Goal: Information Seeking & Learning: Learn about a topic

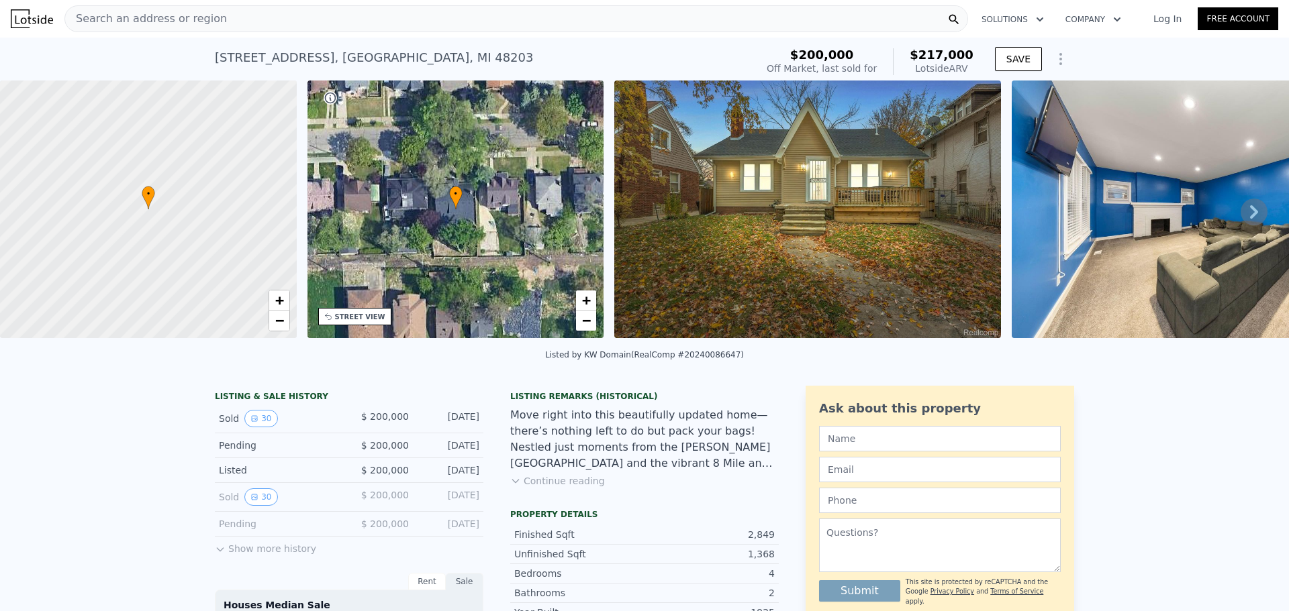
click at [248, 19] on div "Search an address or region" at bounding box center [515, 18] width 903 height 27
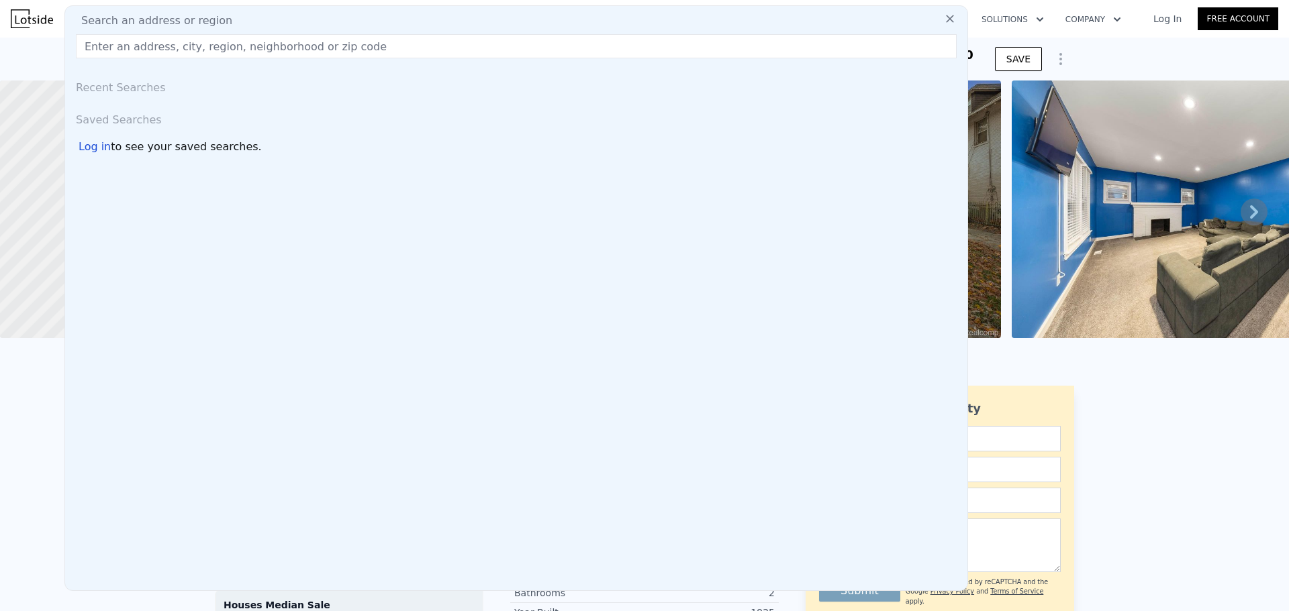
click at [238, 54] on input "text" at bounding box center [516, 46] width 881 height 24
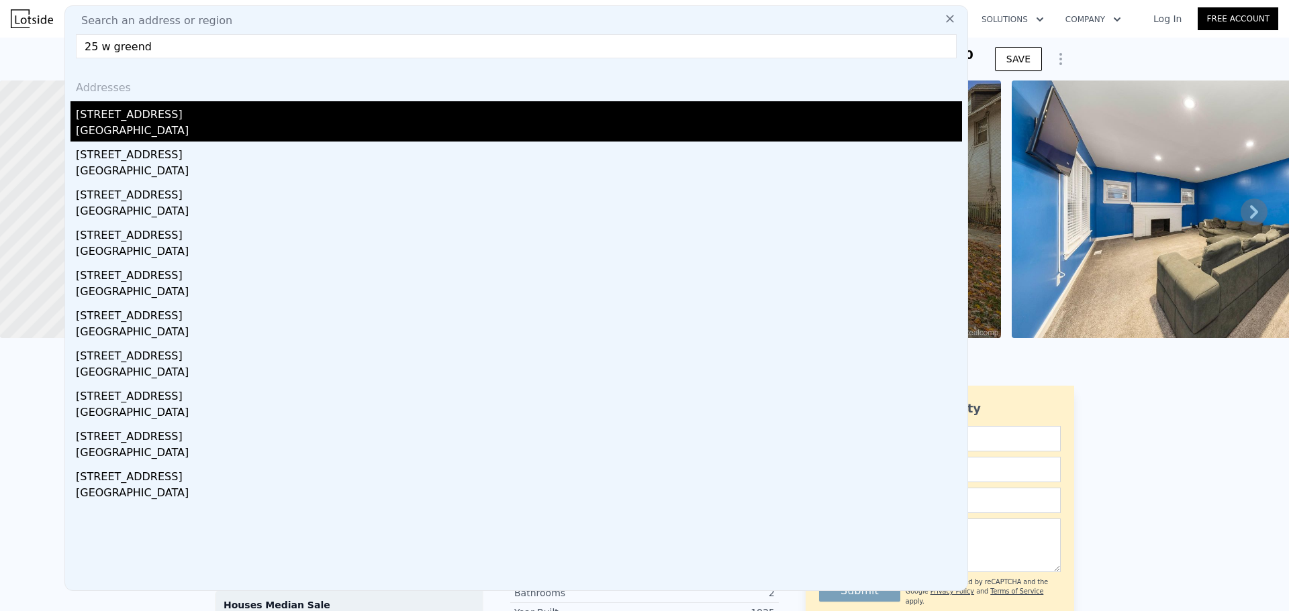
type input "25 w greend"
click at [228, 109] on div "[STREET_ADDRESS]" at bounding box center [519, 111] width 886 height 21
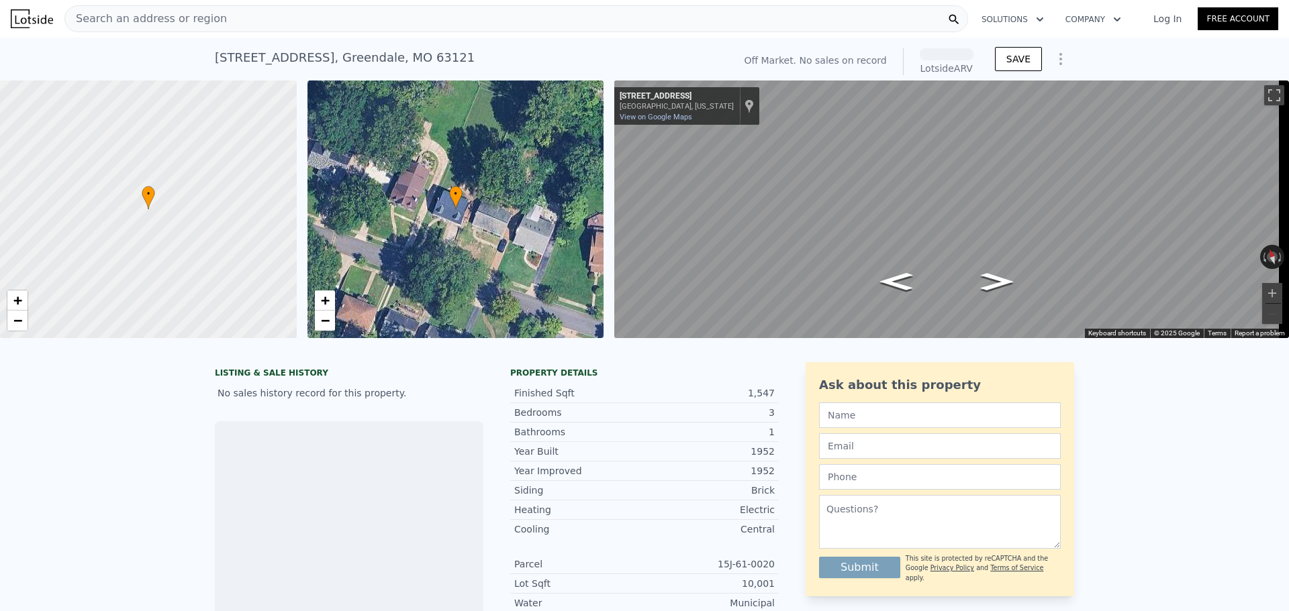
click at [231, 13] on div "Search an address or region" at bounding box center [515, 18] width 903 height 27
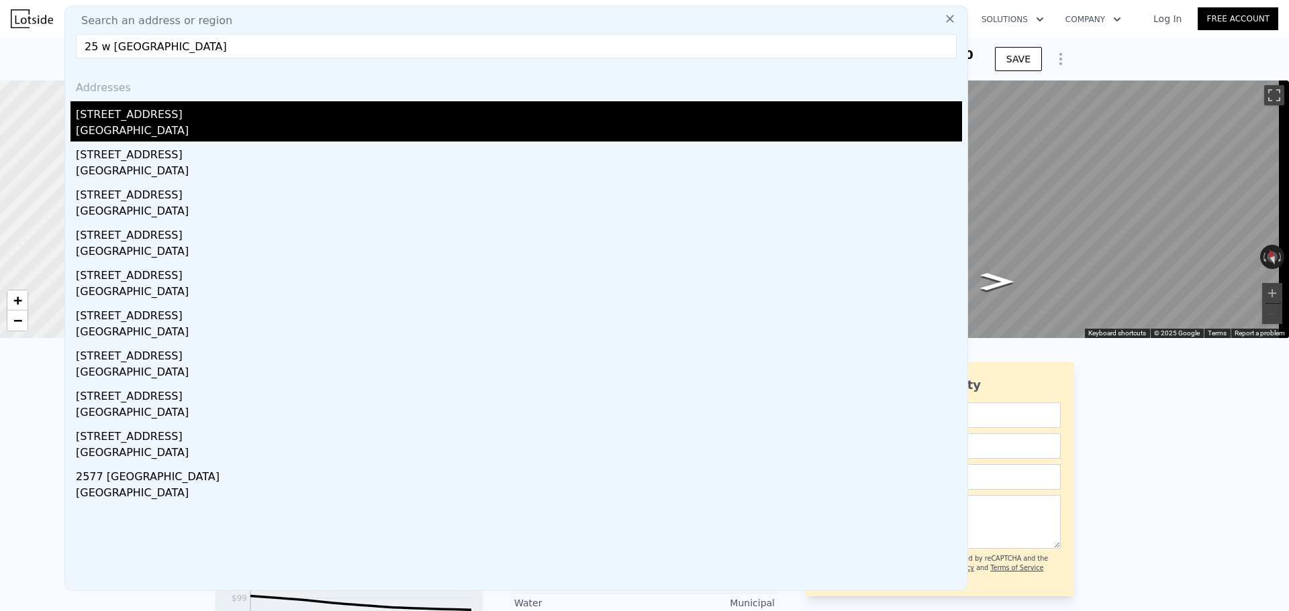
type input "25 w [GEOGRAPHIC_DATA]"
click at [154, 123] on div "[GEOGRAPHIC_DATA]" at bounding box center [519, 132] width 886 height 19
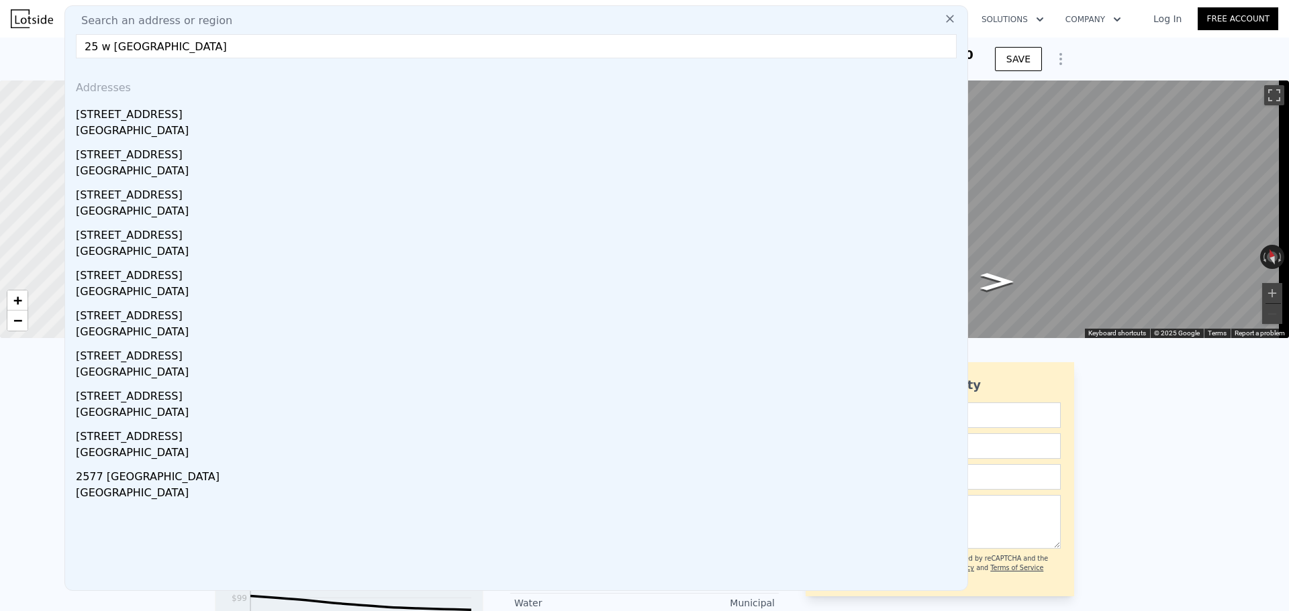
type input "3"
type input "0.5"
type input "2.5"
type input "960"
type input "2143"
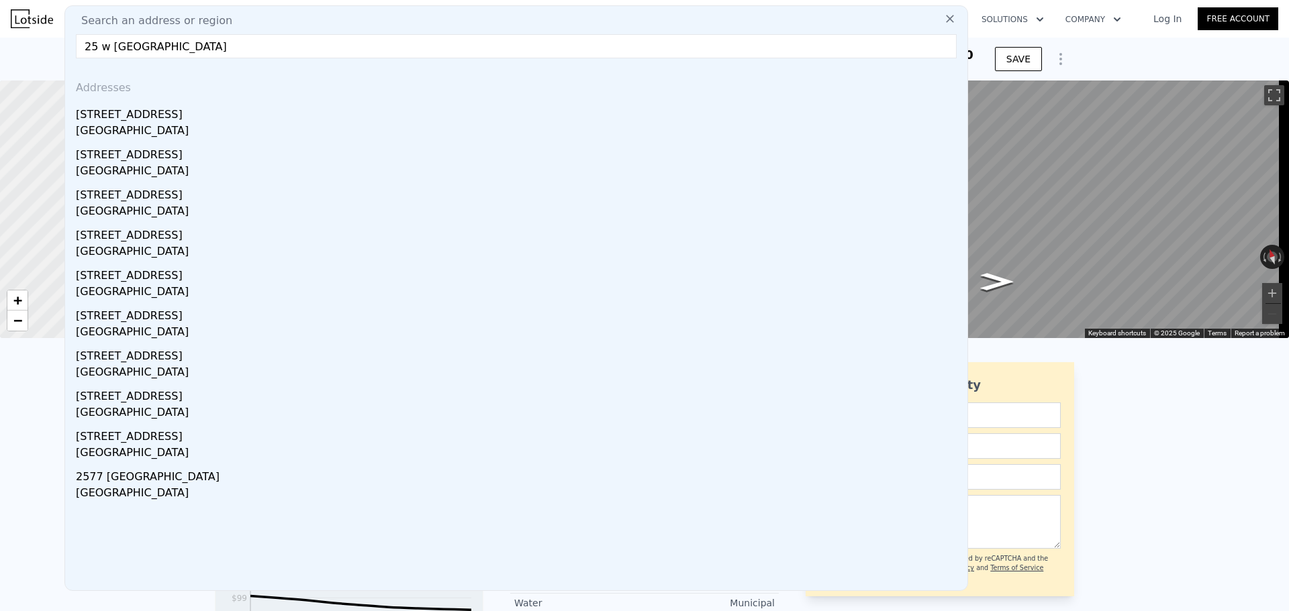
type input "3920.3999999999996"
type input "6534"
type input "$ 132,000"
type input "5"
type input "-$ 47,813"
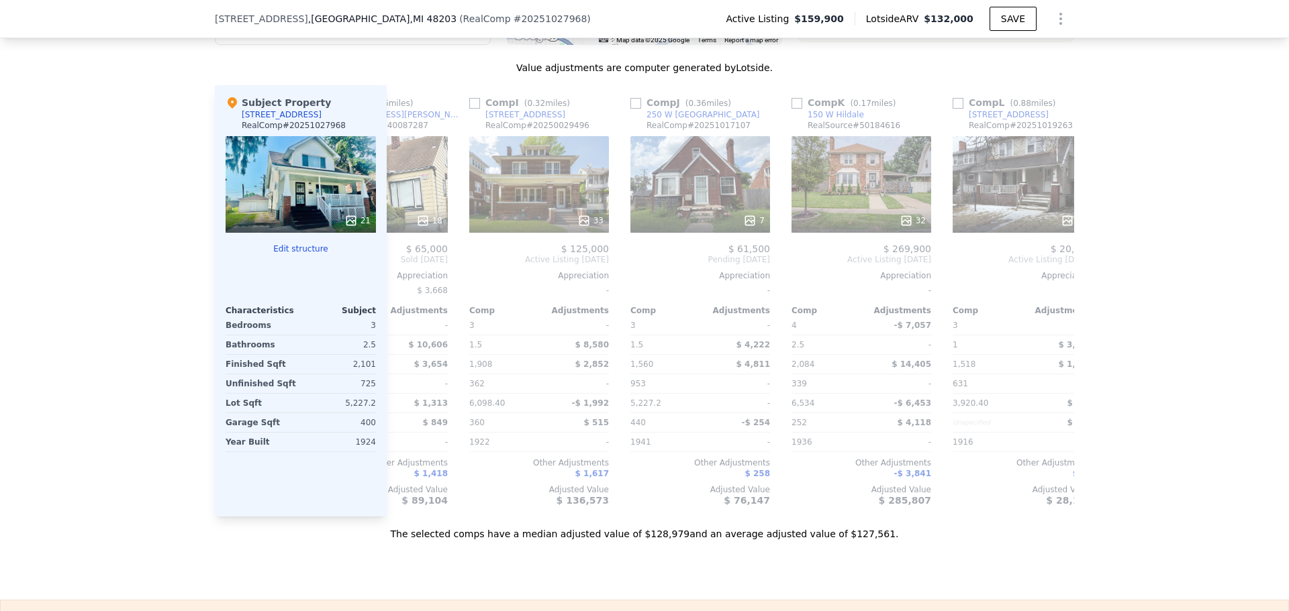
scroll to position [0, 1278]
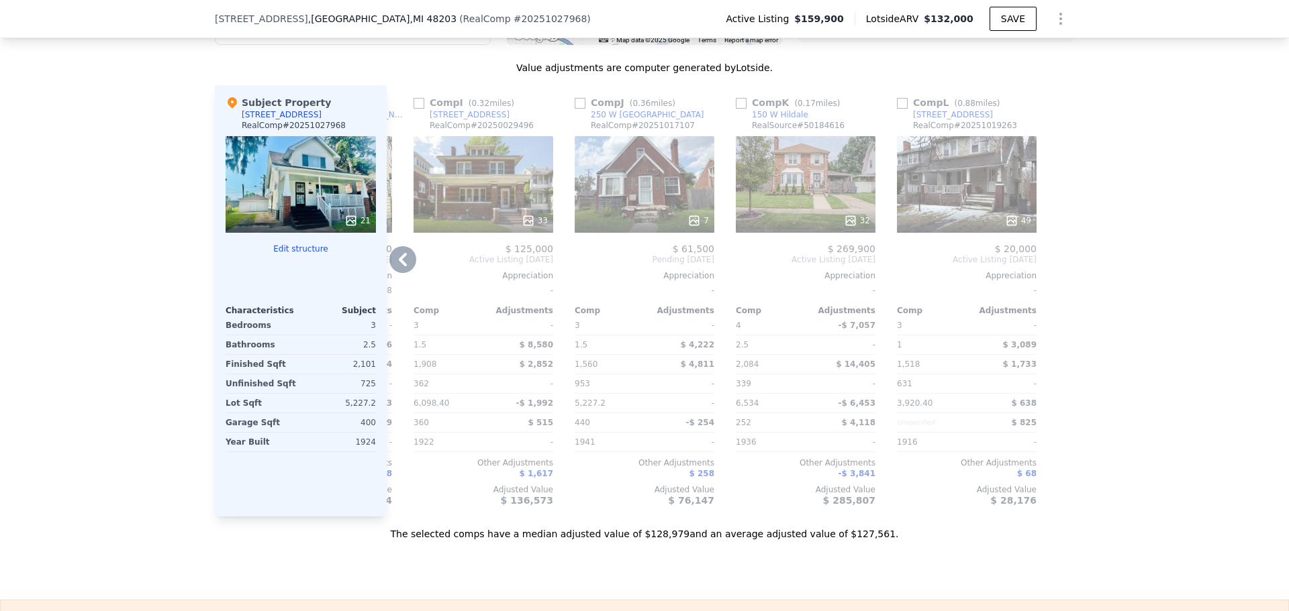
click at [736, 109] on input "checkbox" at bounding box center [741, 103] width 11 height 11
checkbox input "true"
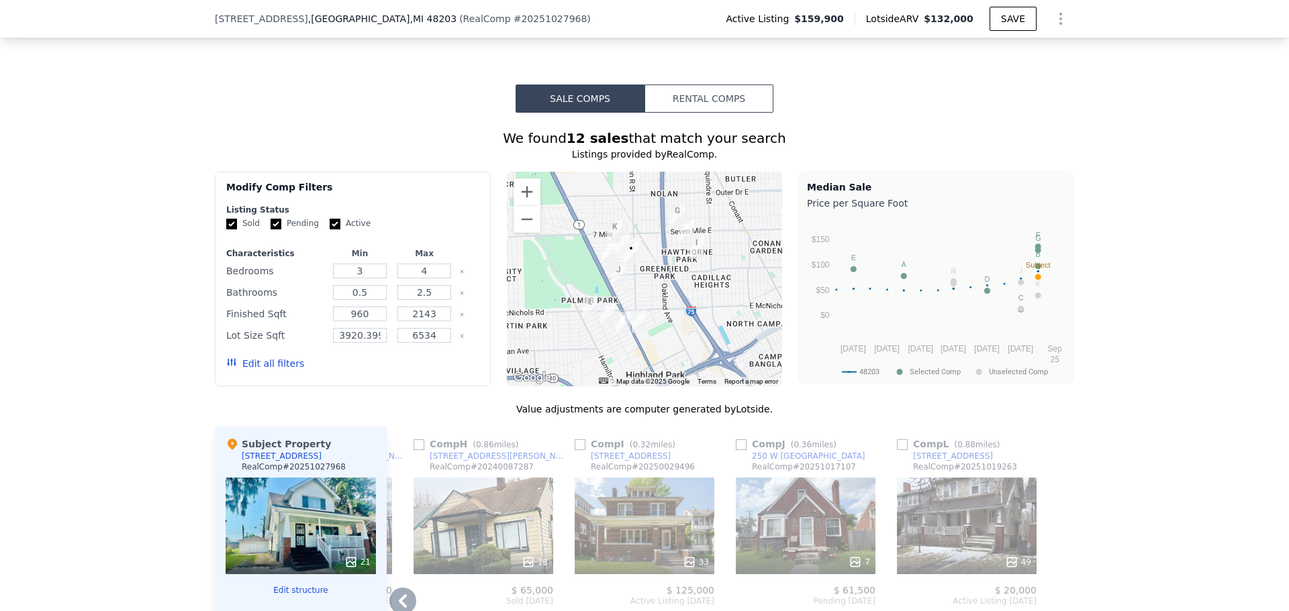
scroll to position [1093, 0]
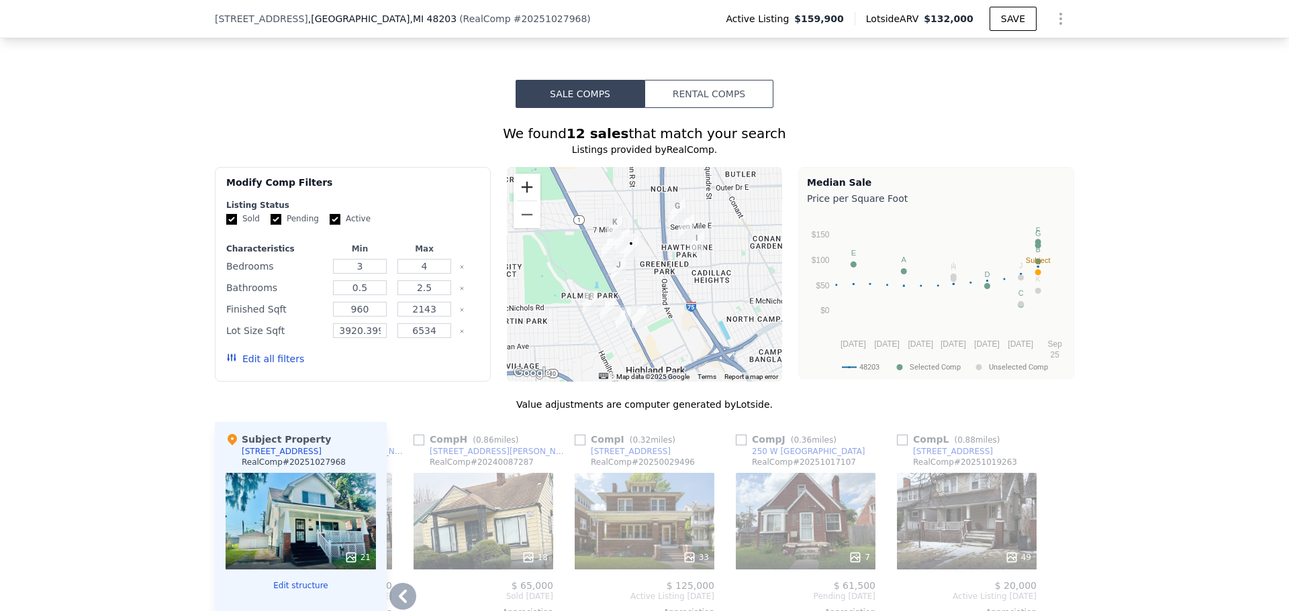
click at [523, 193] on button "Zoom in" at bounding box center [526, 187] width 27 height 27
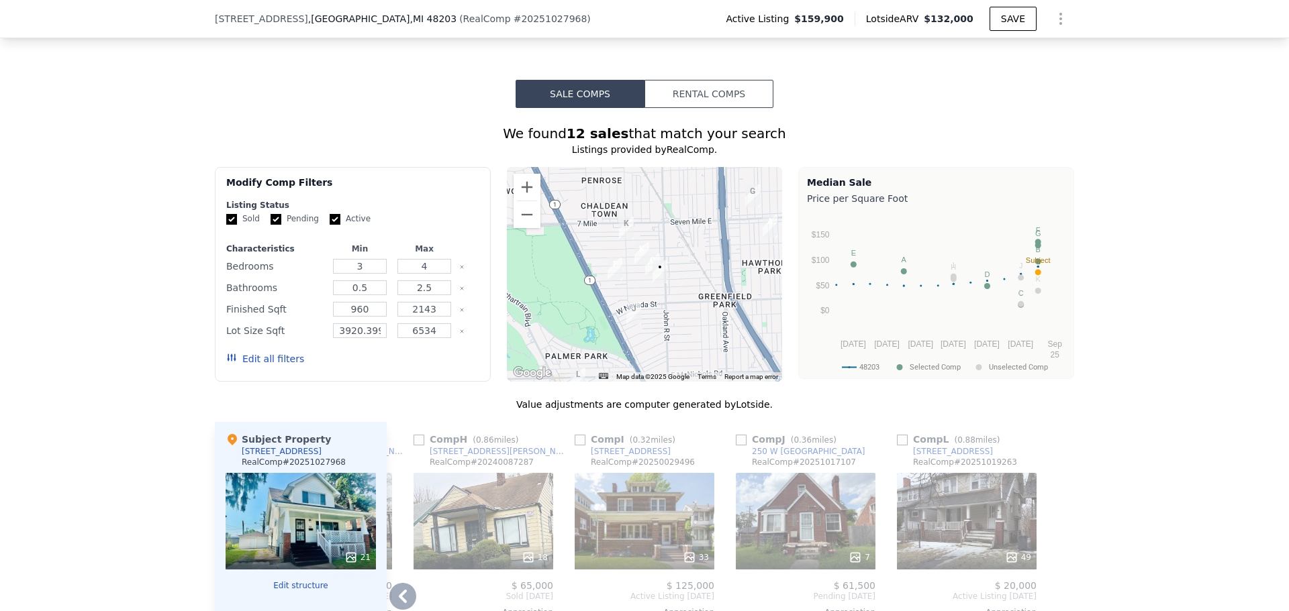
drag, startPoint x: 650, startPoint y: 270, endPoint x: 691, endPoint y: 312, distance: 59.3
click at [691, 312] on div at bounding box center [645, 274] width 276 height 215
click at [736, 446] on input "checkbox" at bounding box center [741, 440] width 11 height 11
checkbox input "true"
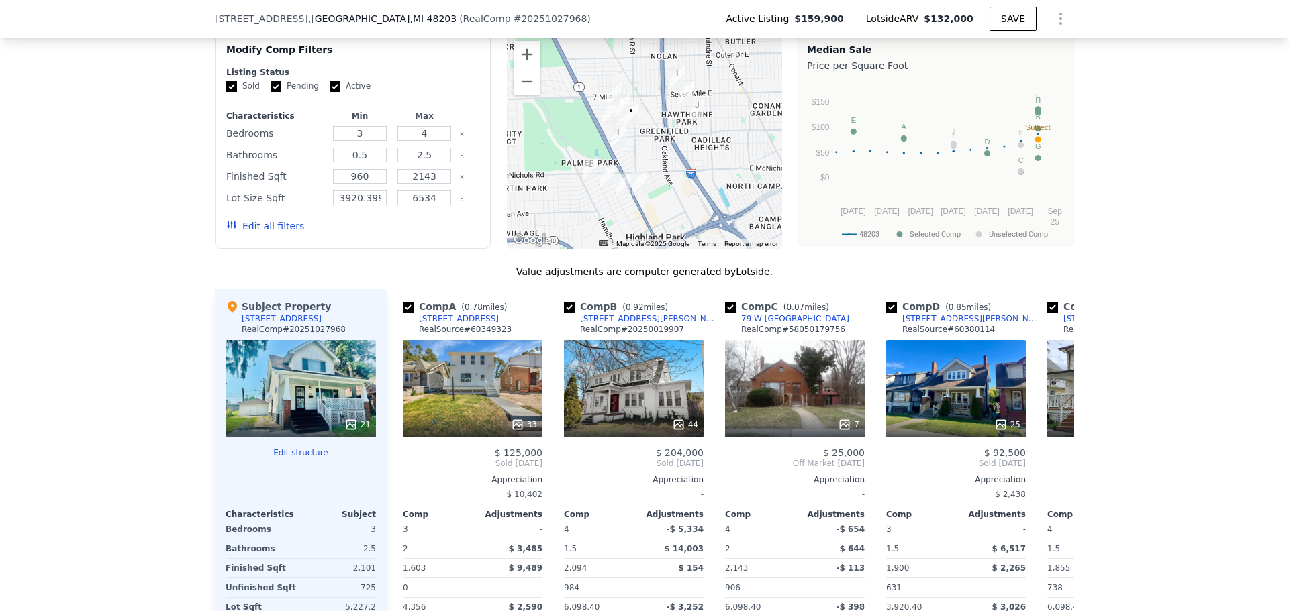
scroll to position [1236, 0]
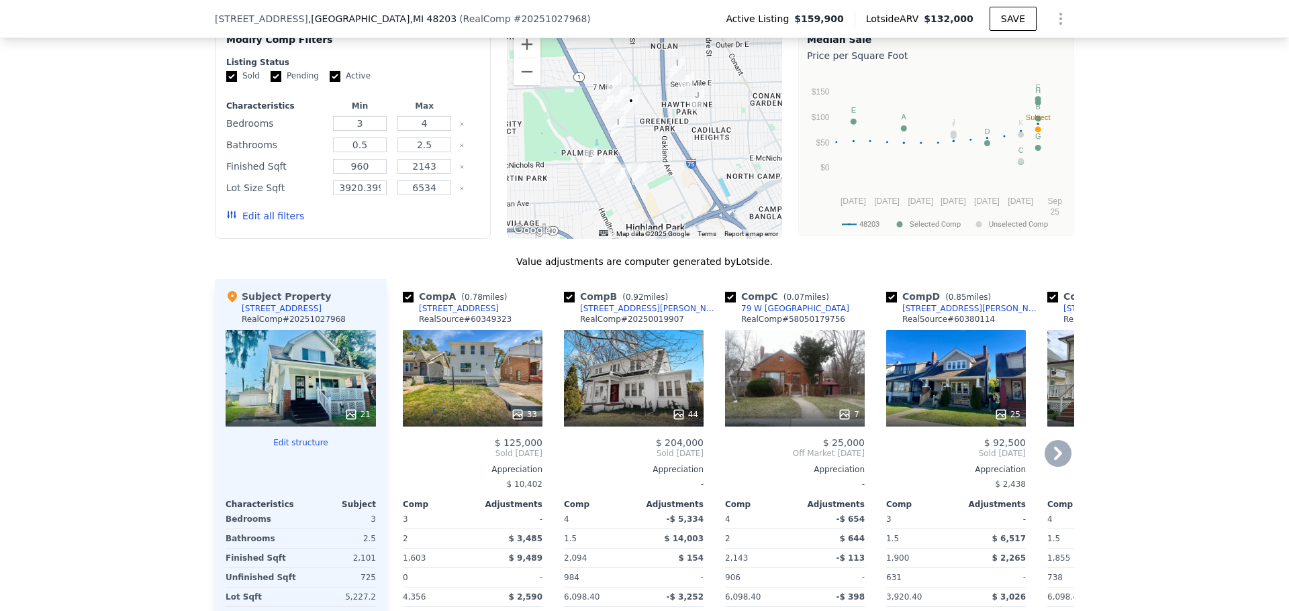
click at [403, 303] on input "checkbox" at bounding box center [408, 297] width 11 height 11
checkbox input "false"
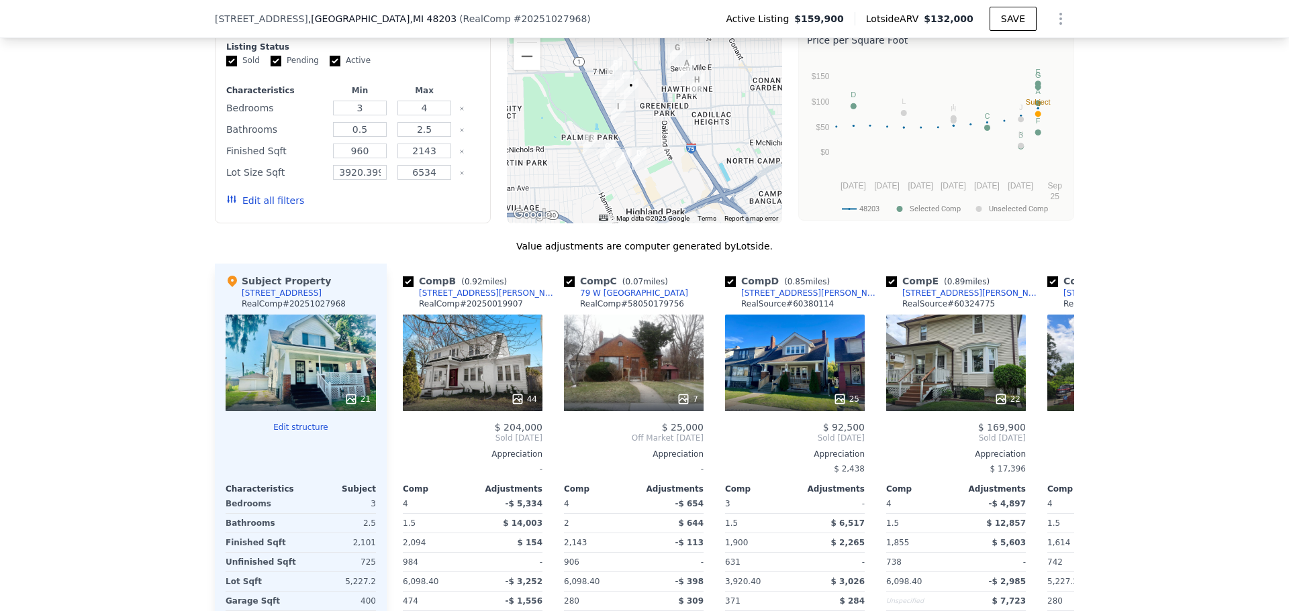
scroll to position [1242, 0]
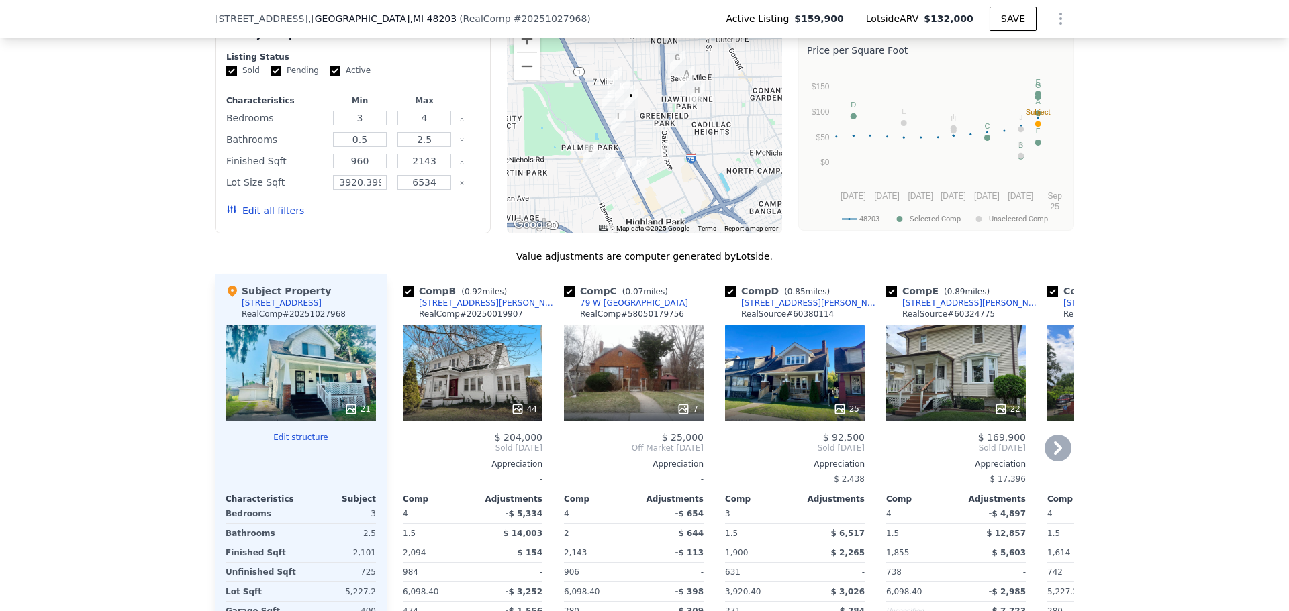
click at [728, 297] on input "checkbox" at bounding box center [730, 292] width 11 height 11
checkbox input "false"
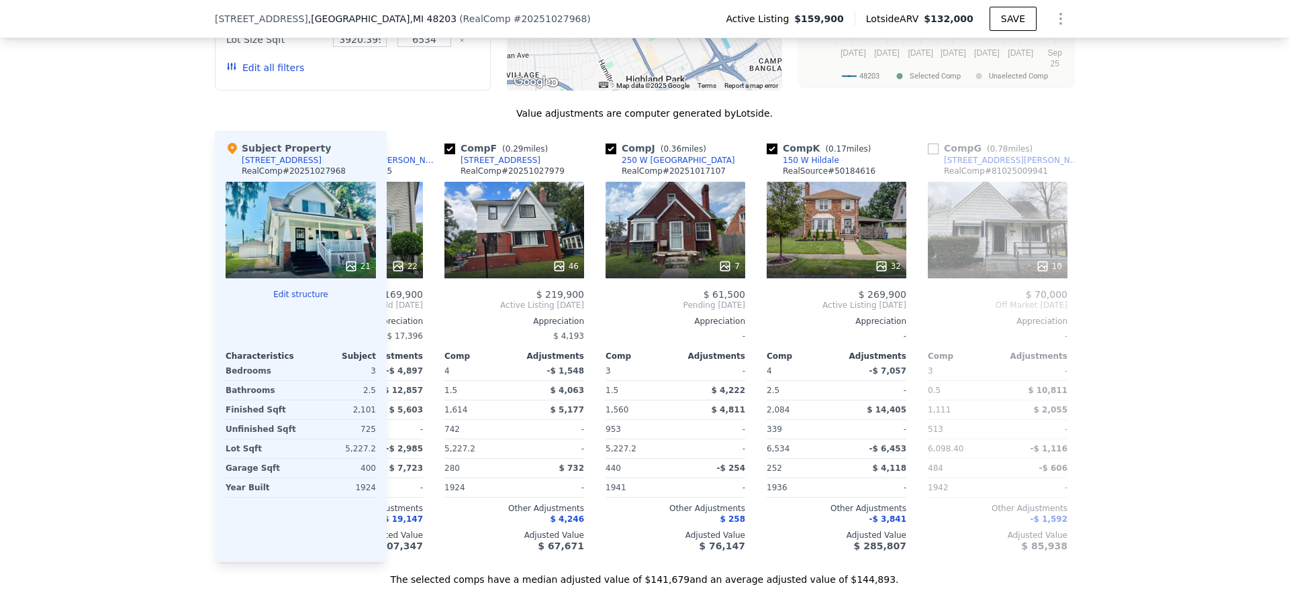
scroll to position [0, 440]
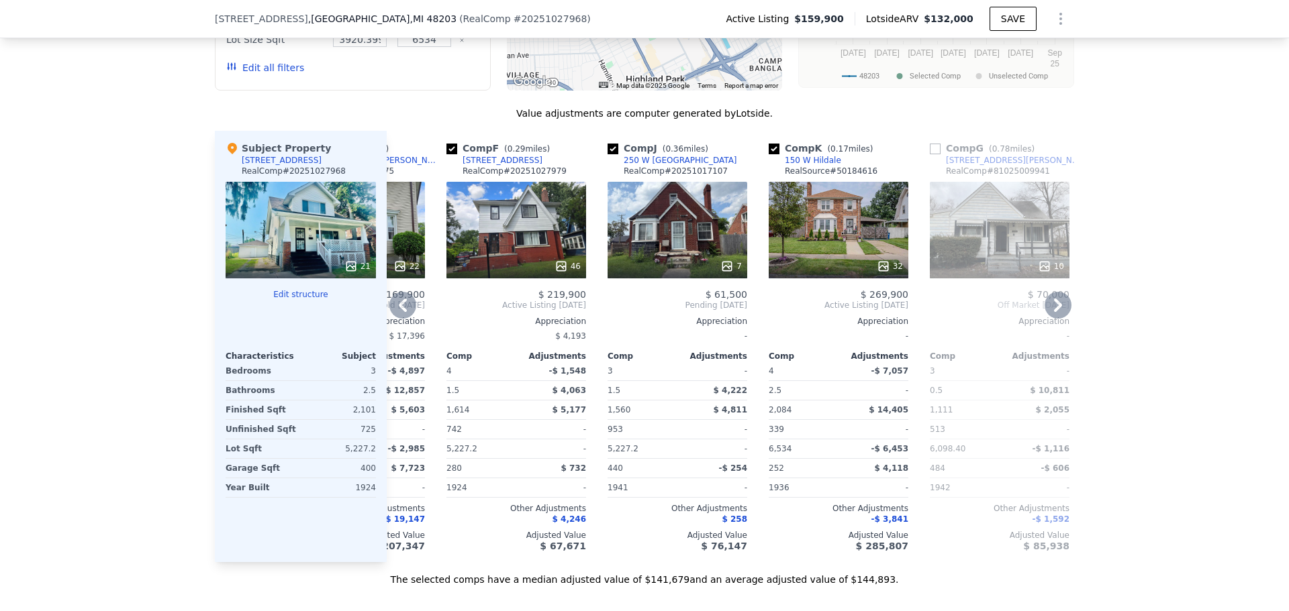
click at [607, 154] on input "checkbox" at bounding box center [612, 149] width 11 height 11
checkbox input "false"
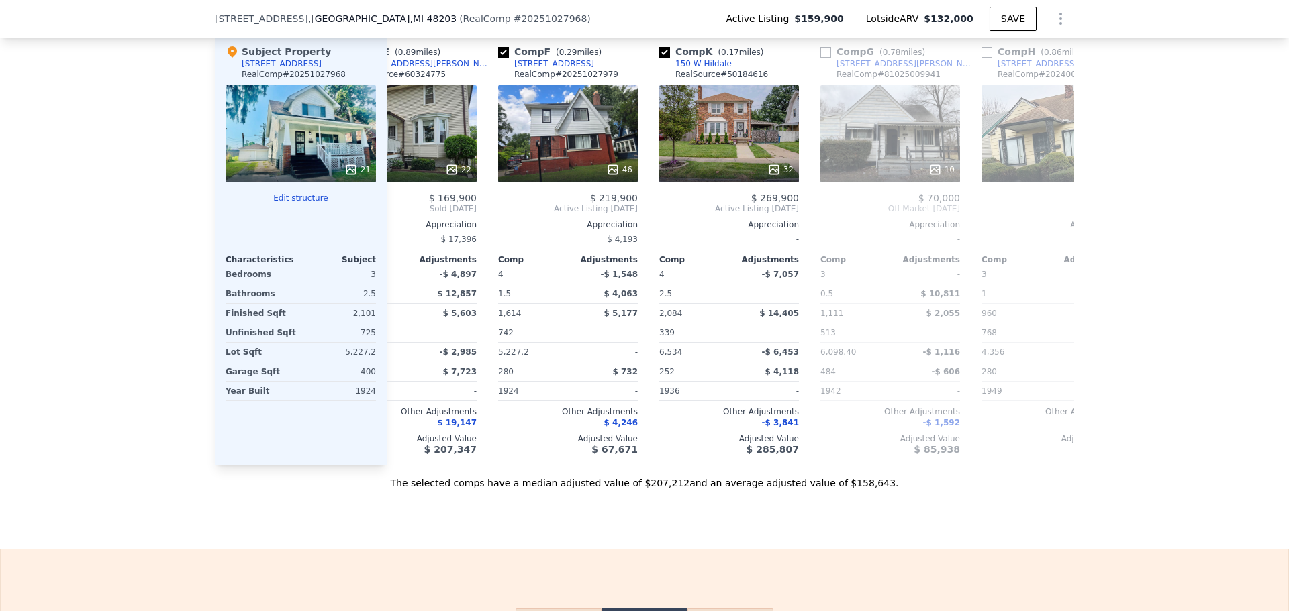
scroll to position [0, 0]
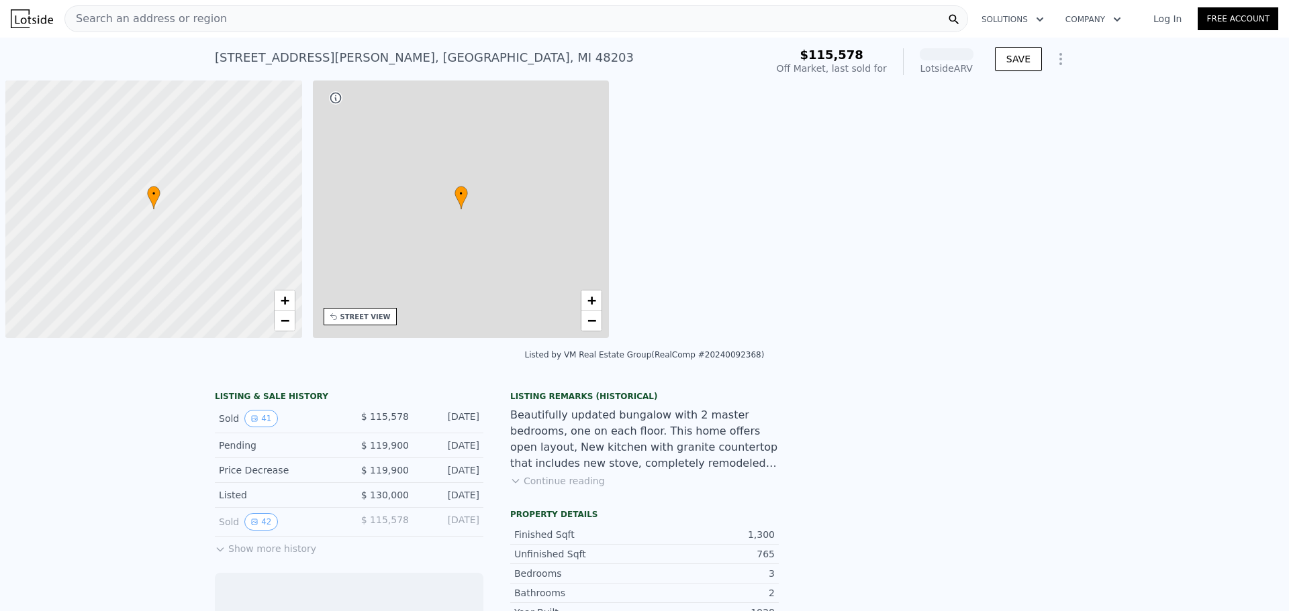
scroll to position [0, 5]
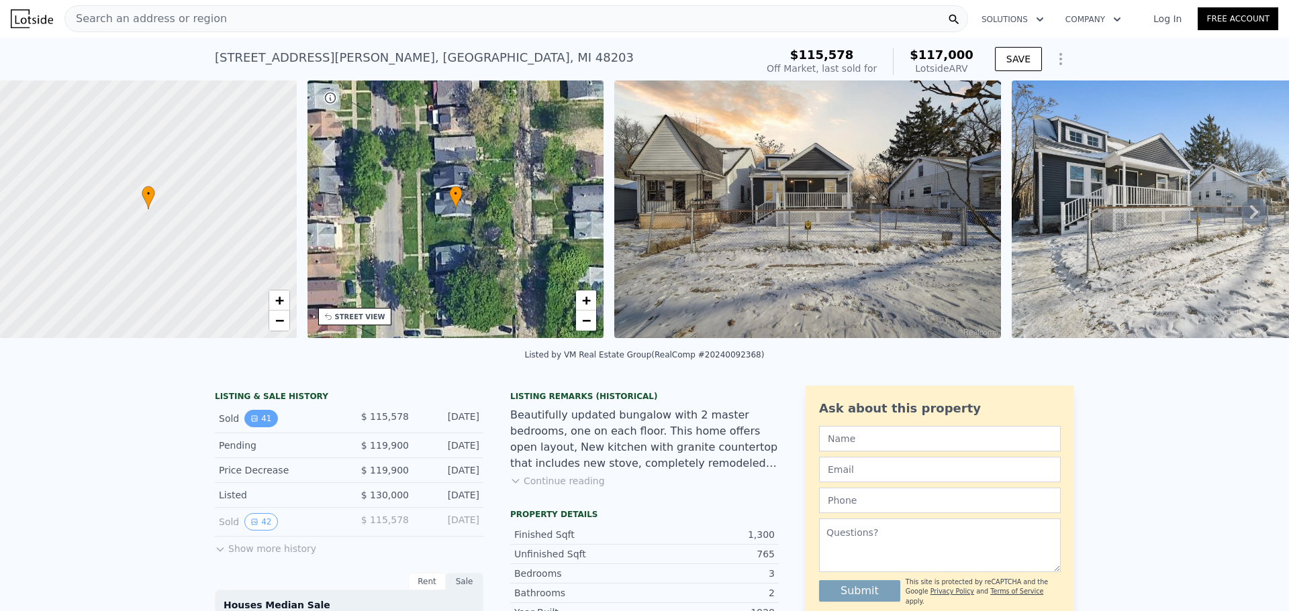
click at [253, 423] on button "41" at bounding box center [260, 418] width 33 height 17
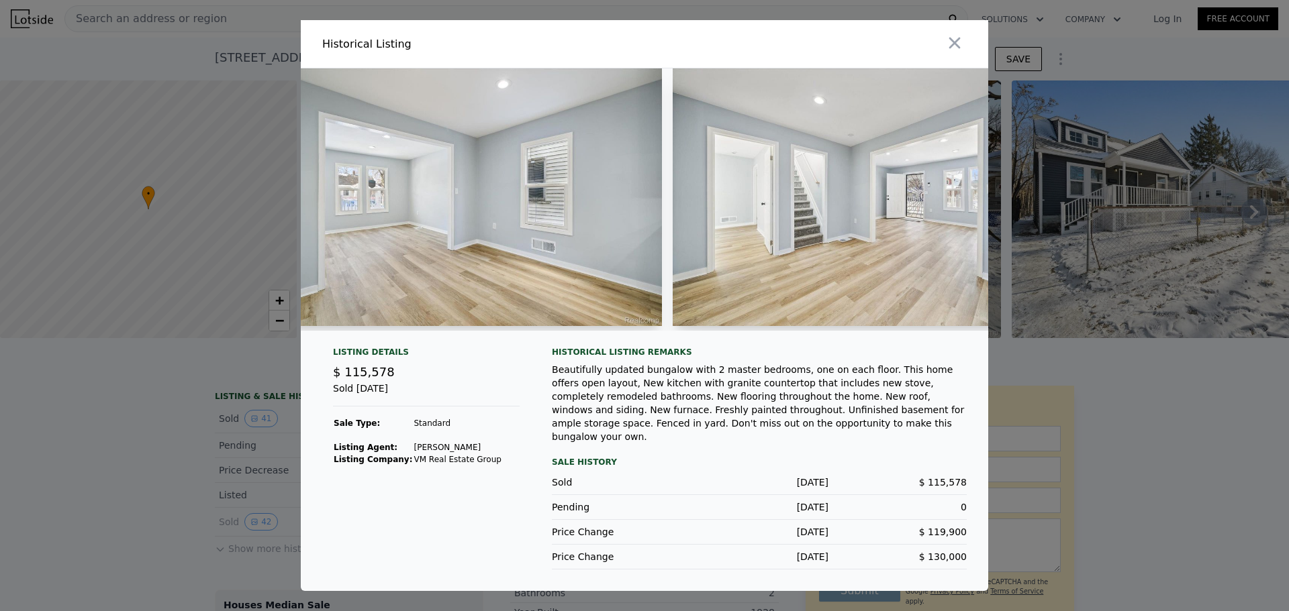
scroll to position [0, 4463]
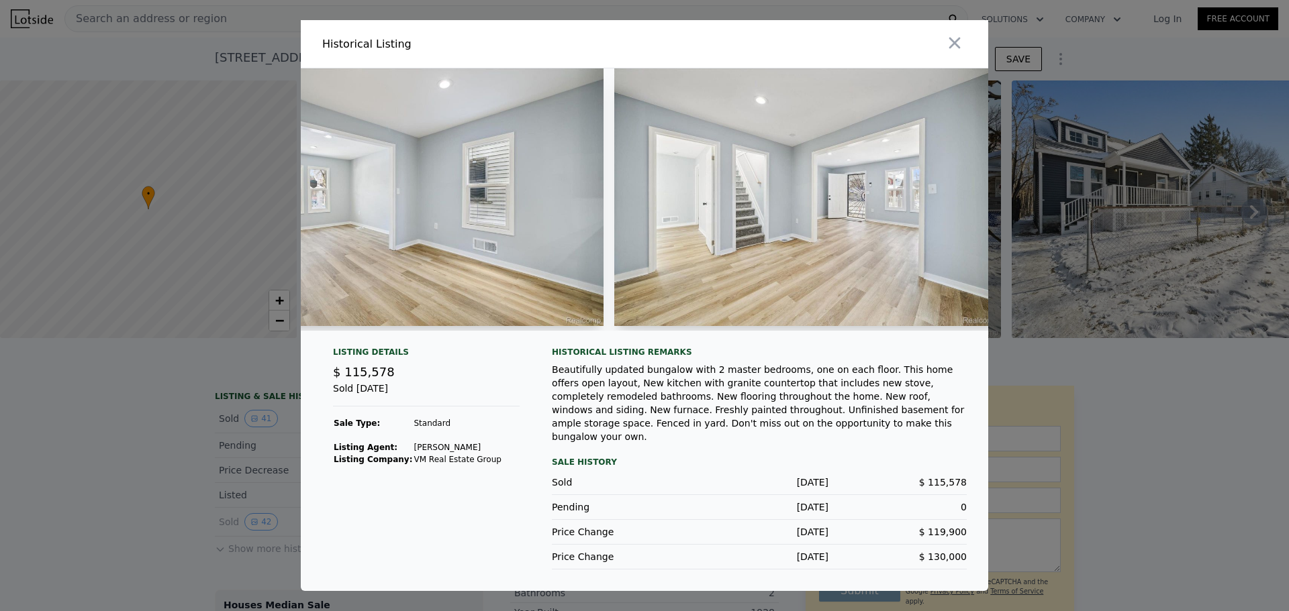
click at [1117, 432] on div at bounding box center [644, 305] width 1289 height 611
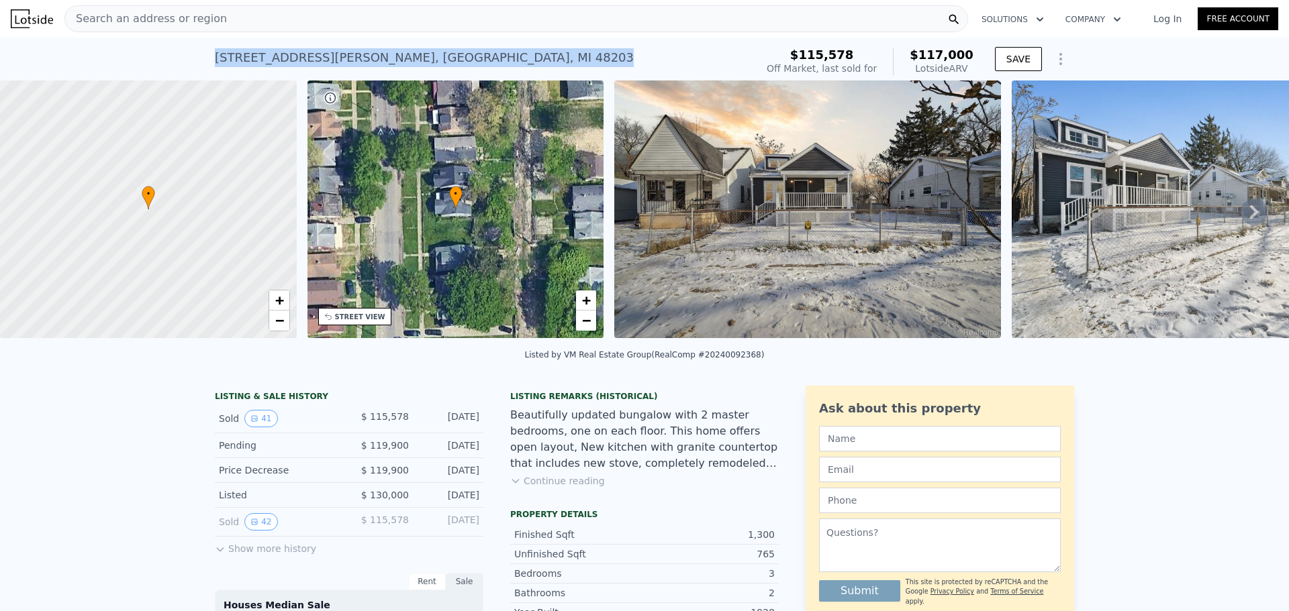
drag, startPoint x: 211, startPoint y: 60, endPoint x: 407, endPoint y: 60, distance: 196.0
click at [407, 60] on div "19396 Keating St , Detroit , MI 48203 Sold Jun 2025 for $115,578 (~ARV $117k )" at bounding box center [483, 62] width 536 height 38
copy div "19396 Keating St , Detroit , MI 48203"
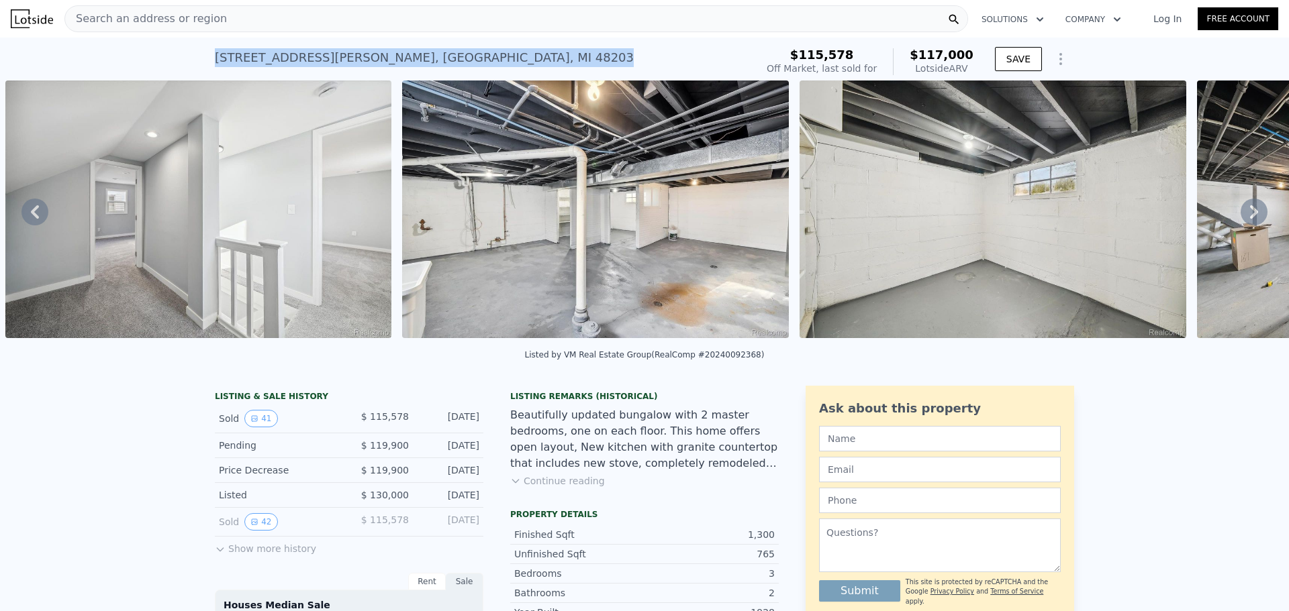
scroll to position [397, 0]
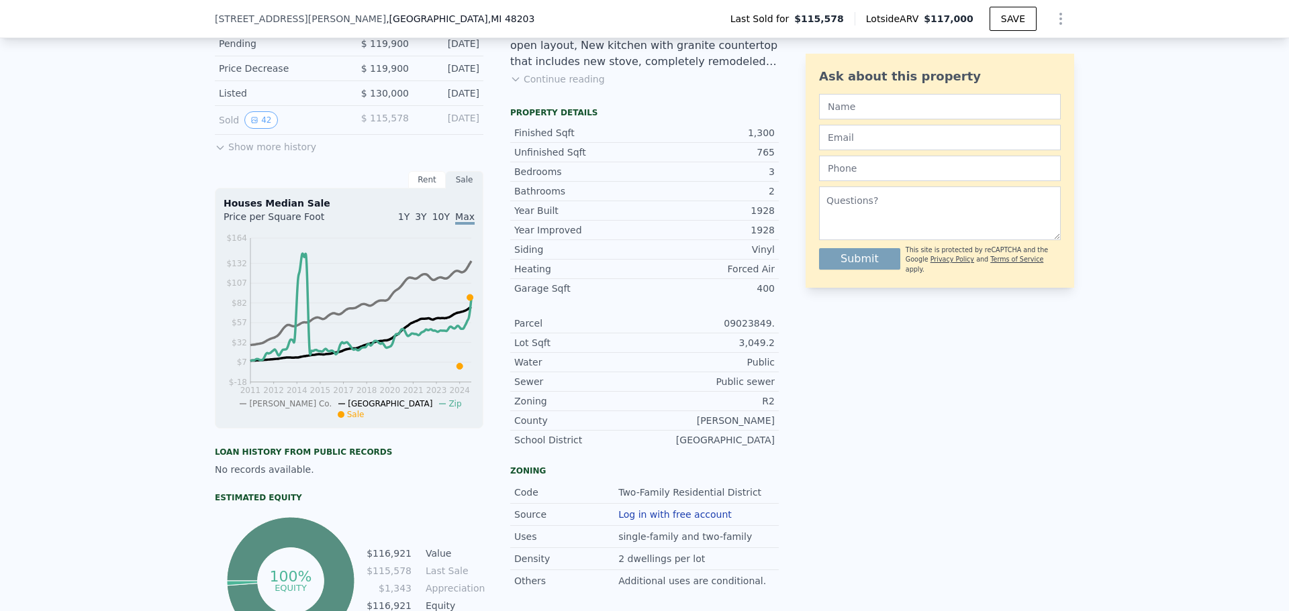
click at [556, 86] on button "Continue reading" at bounding box center [557, 78] width 95 height 13
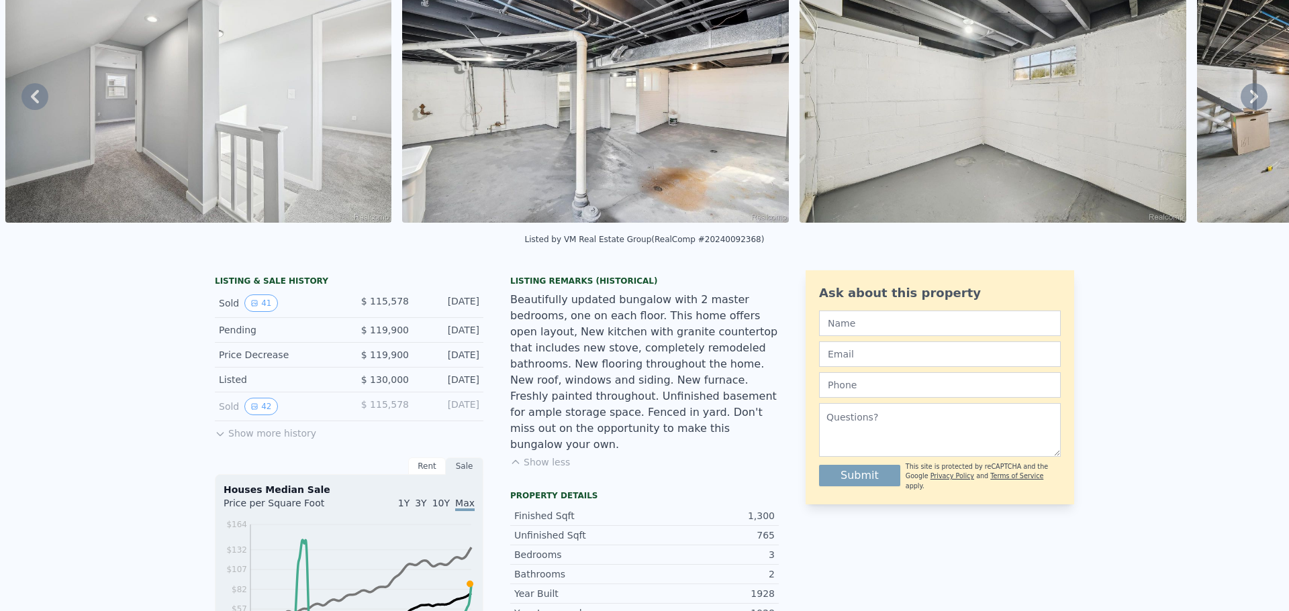
scroll to position [5, 0]
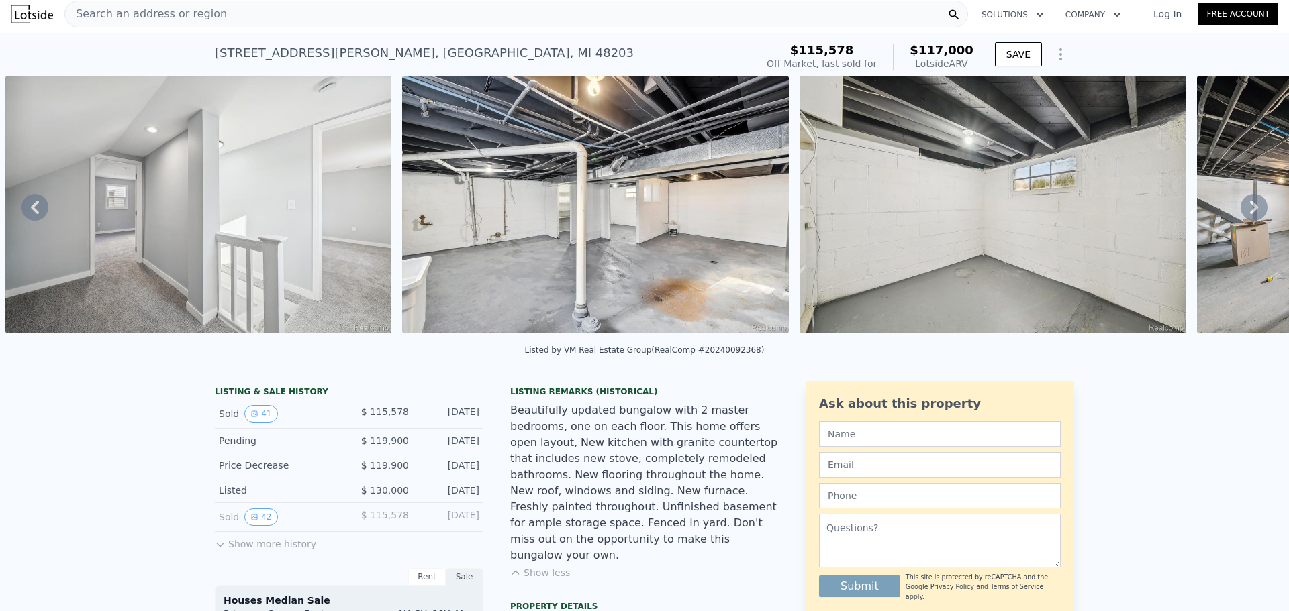
click at [317, 9] on div "Search an address or region" at bounding box center [515, 14] width 903 height 27
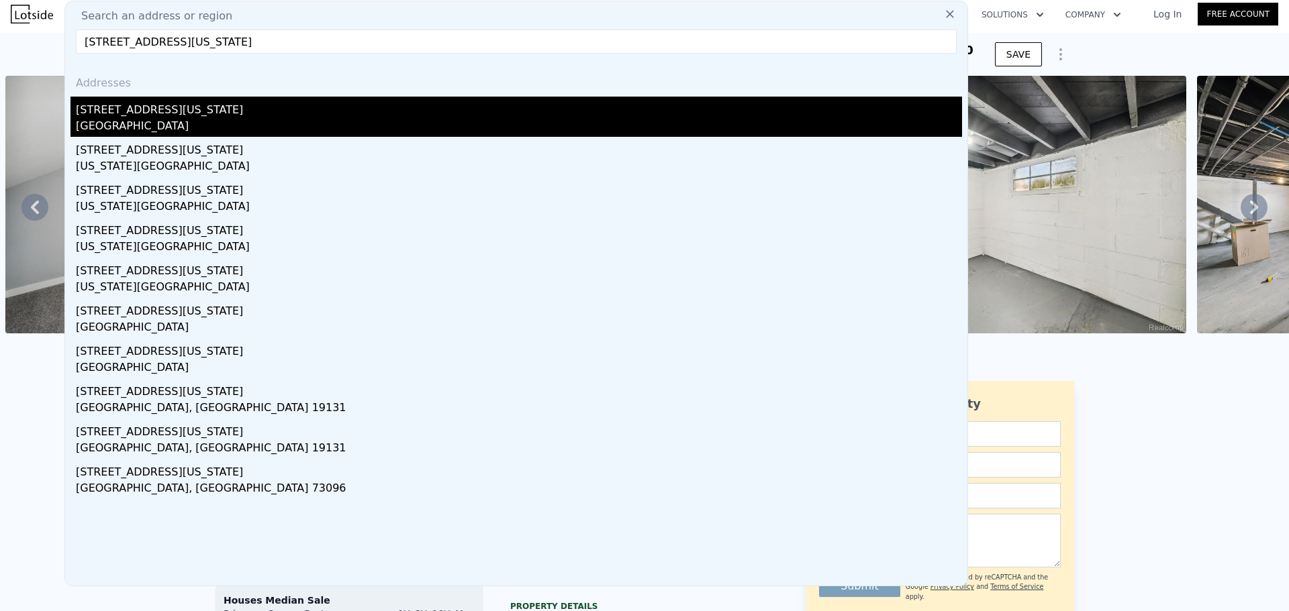
type input "50 E Nevada St"
click at [142, 107] on div "50 E Nevada St" at bounding box center [519, 107] width 886 height 21
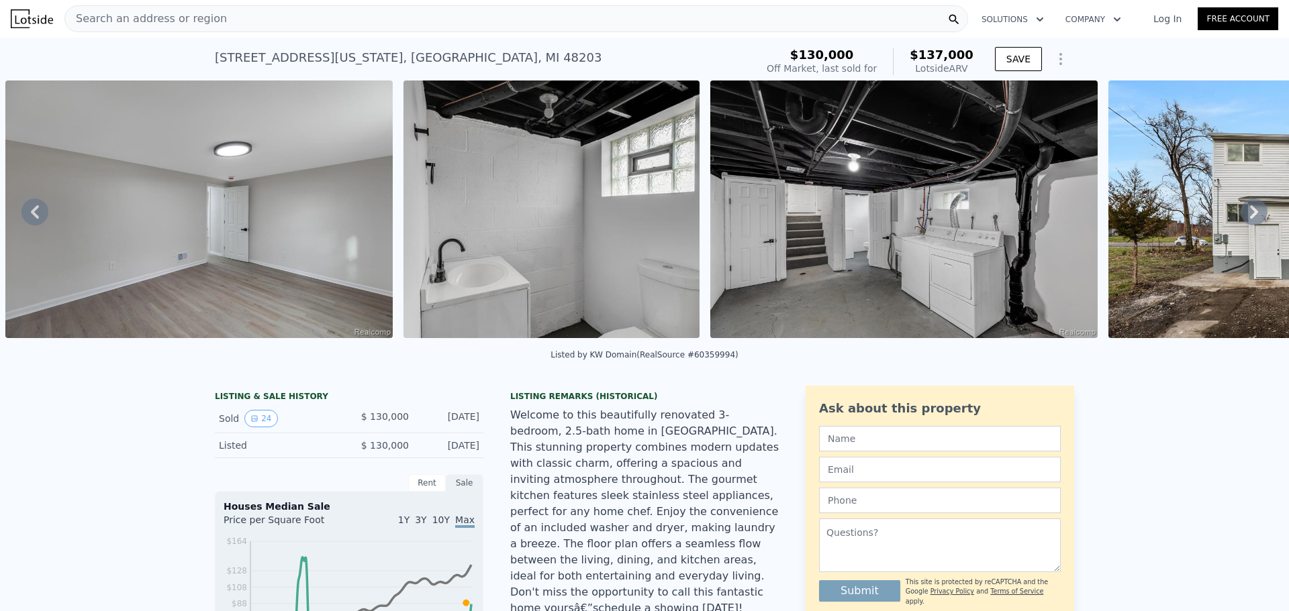
click at [1250, 213] on icon at bounding box center [1254, 211] width 8 height 13
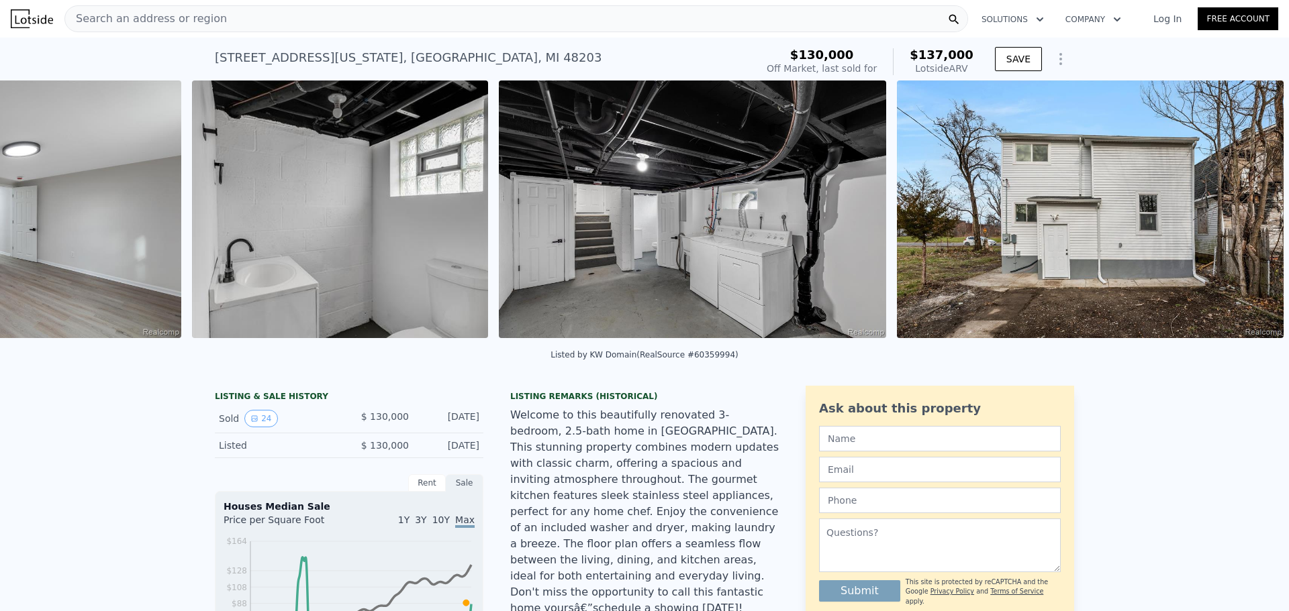
scroll to position [0, 7068]
click at [1243, 213] on img at bounding box center [1090, 210] width 387 height 258
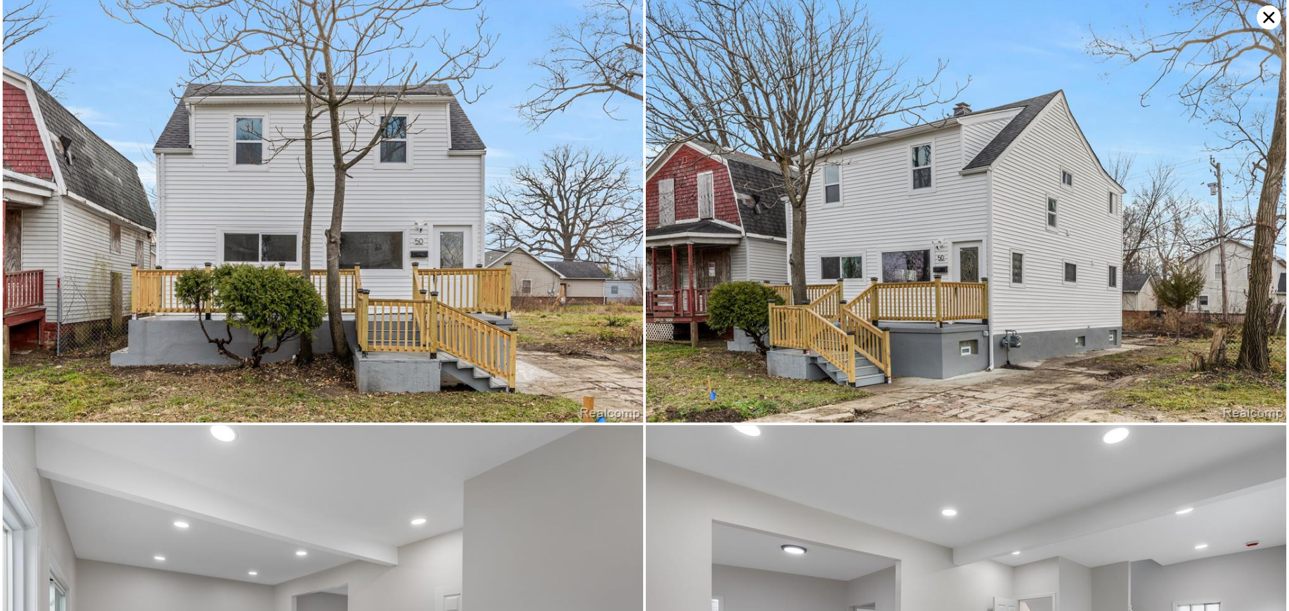
scroll to position [0, 0]
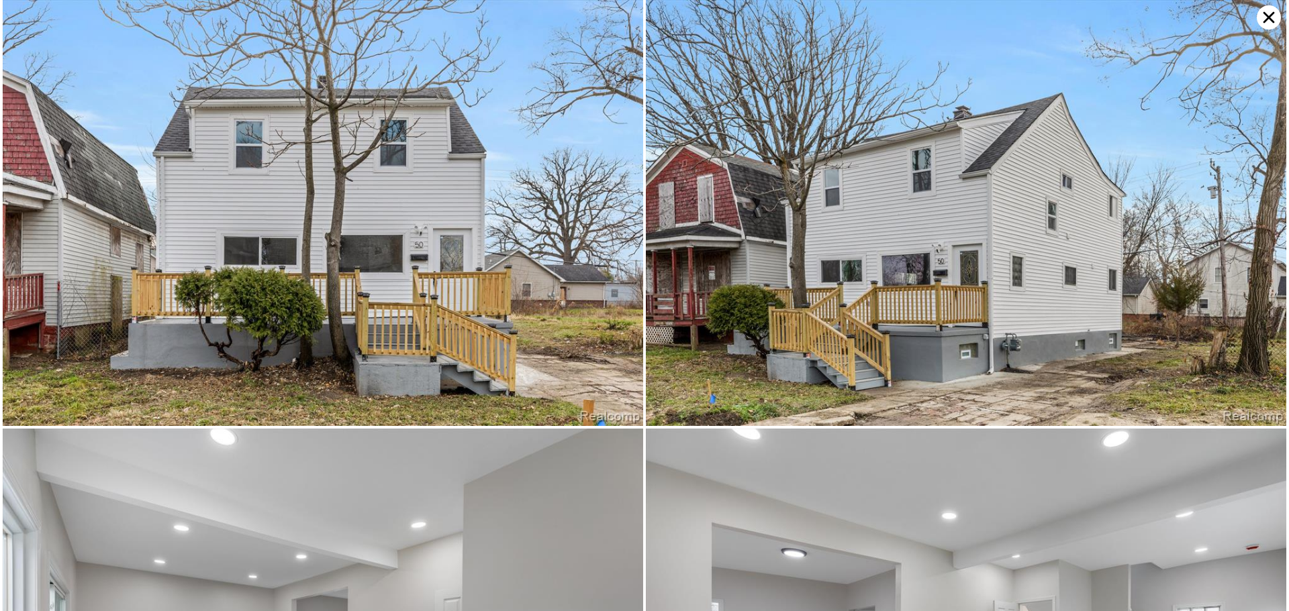
click at [1270, 20] on icon at bounding box center [1268, 17] width 24 height 24
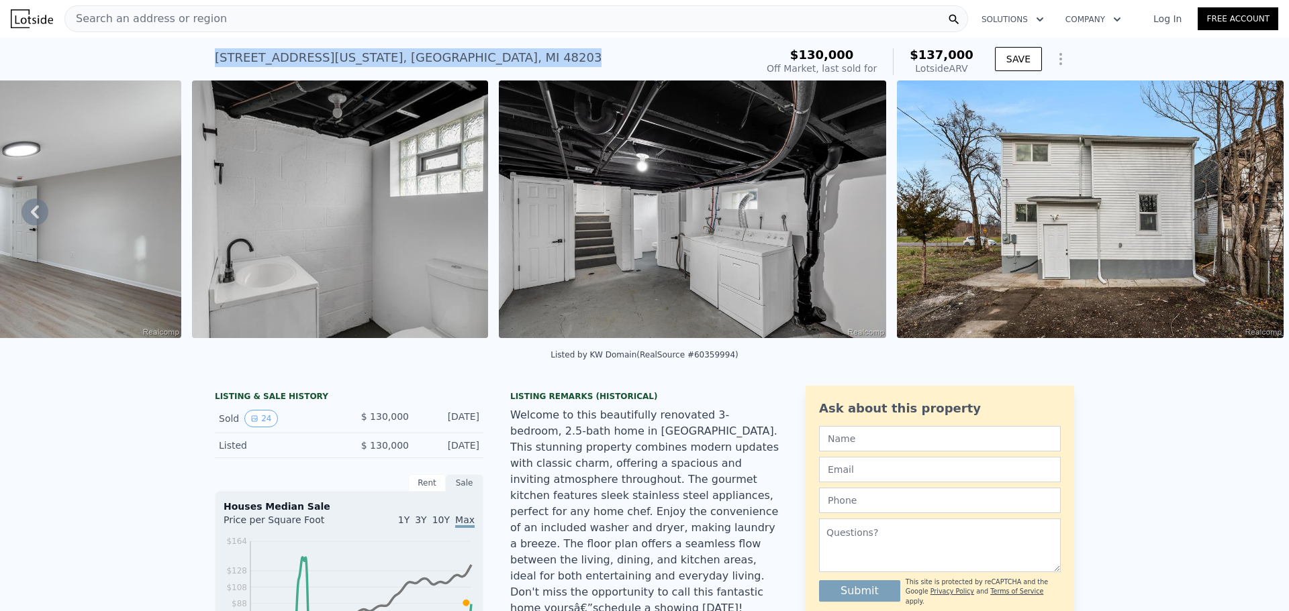
drag, startPoint x: 283, startPoint y: 54, endPoint x: 403, endPoint y: 62, distance: 120.4
click at [403, 62] on div "50 E Nevada St , Detroit , MI 48203 Sold Mar 2025 for $130k (~ARV $137k )" at bounding box center [483, 62] width 536 height 38
copy div "50 E Nevada St , Detroit , MI 48203"
click at [688, 52] on div "50 E Nevada St , Detroit , MI 48203 Sold Mar 2025 for $130k (~ARV $137k )" at bounding box center [483, 62] width 536 height 38
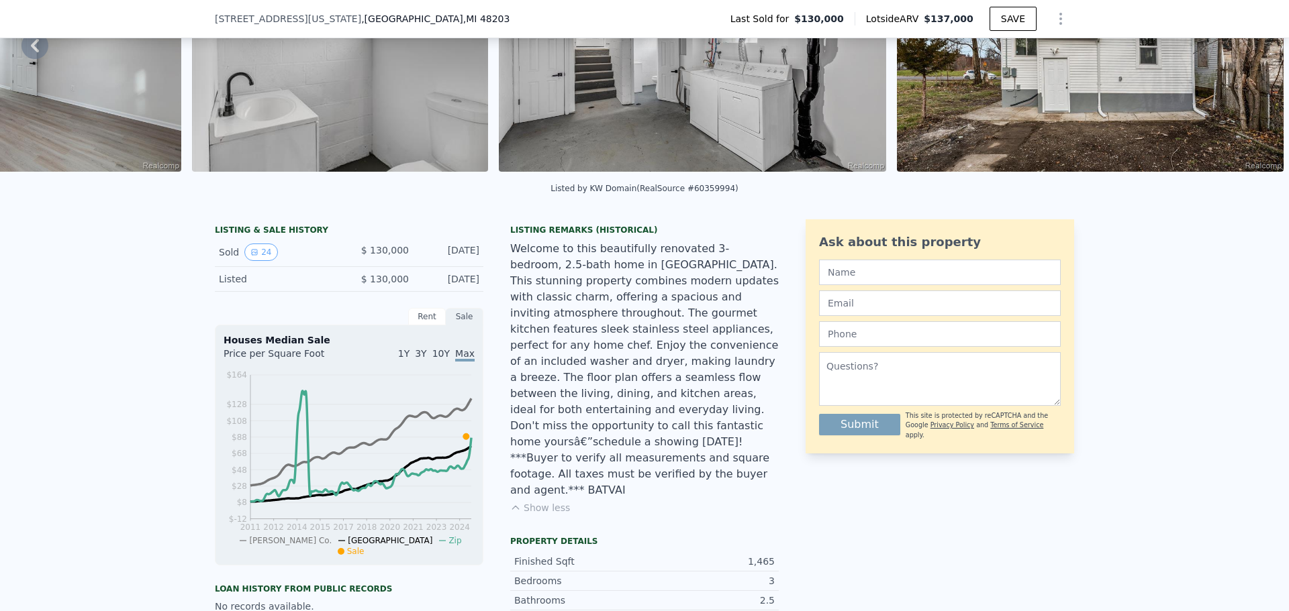
scroll to position [156, 0]
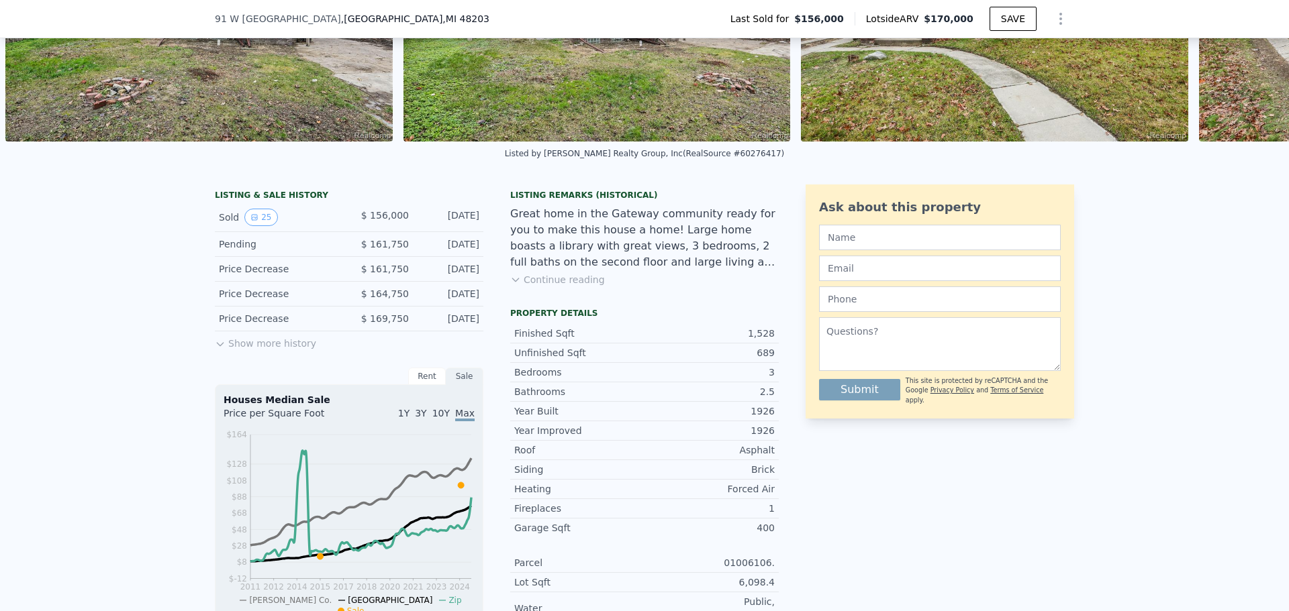
scroll to position [187, 0]
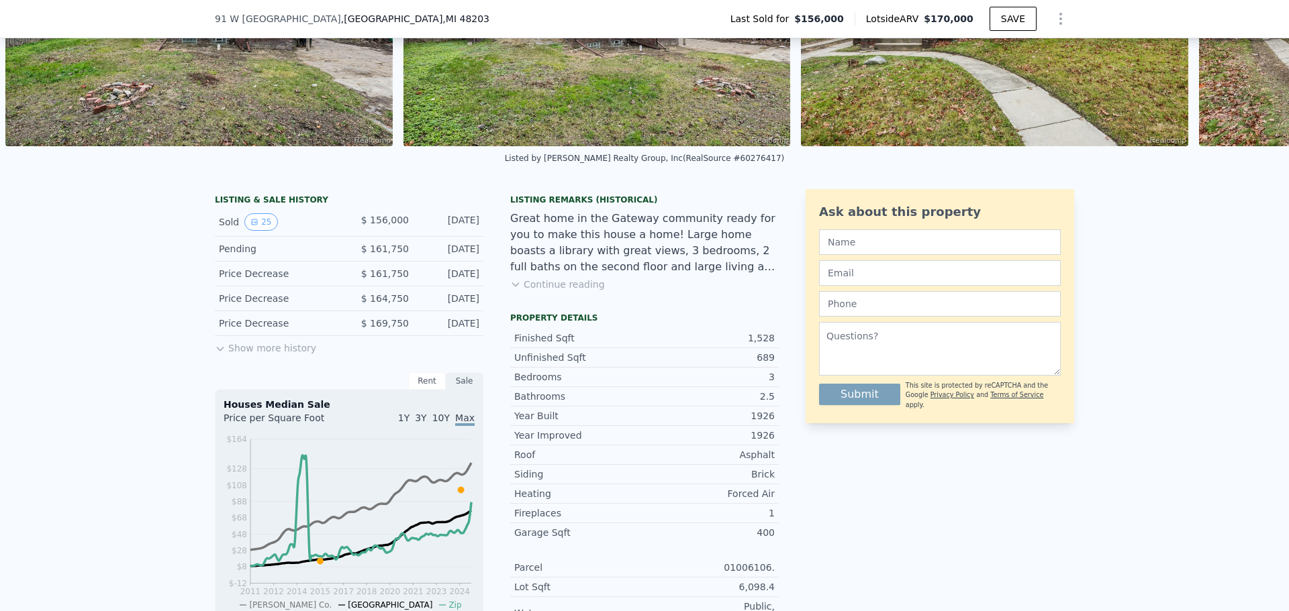
click at [550, 291] on button "Continue reading" at bounding box center [557, 284] width 95 height 13
